Goal: Transaction & Acquisition: Purchase product/service

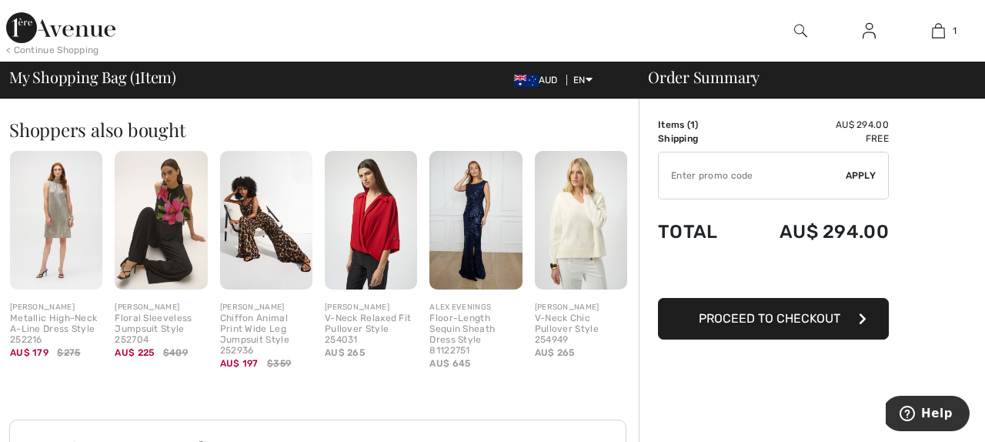
scroll to position [316, 0]
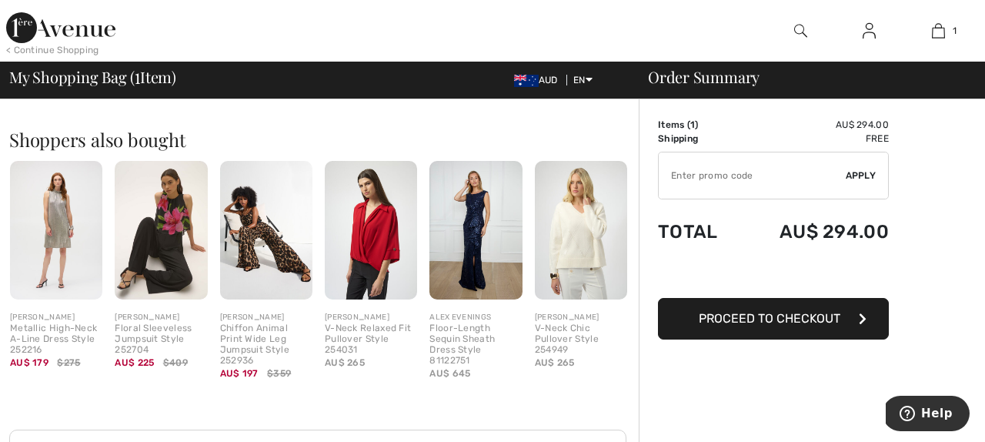
click at [763, 311] on span "Proceed to Checkout" at bounding box center [770, 318] width 142 height 15
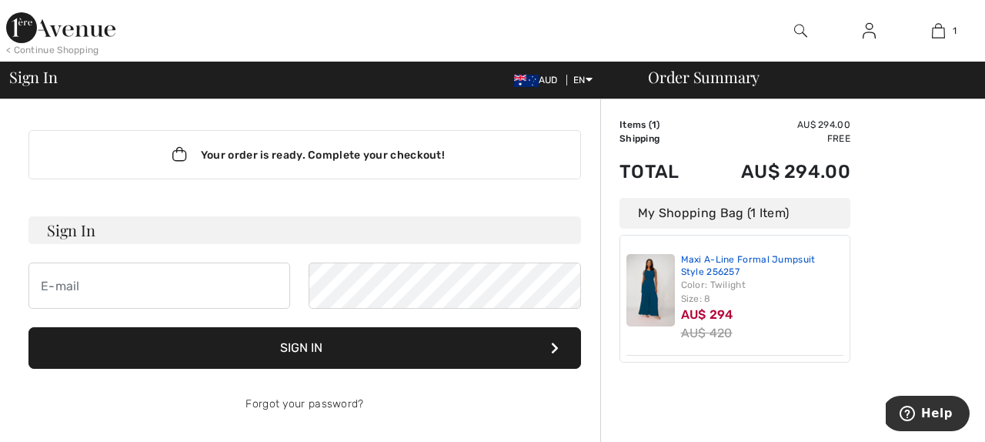
click at [711, 254] on link "Maxi A-Line Formal Jumpsuit Style 256257" at bounding box center [762, 266] width 163 height 24
